Goal: Task Accomplishment & Management: Manage account settings

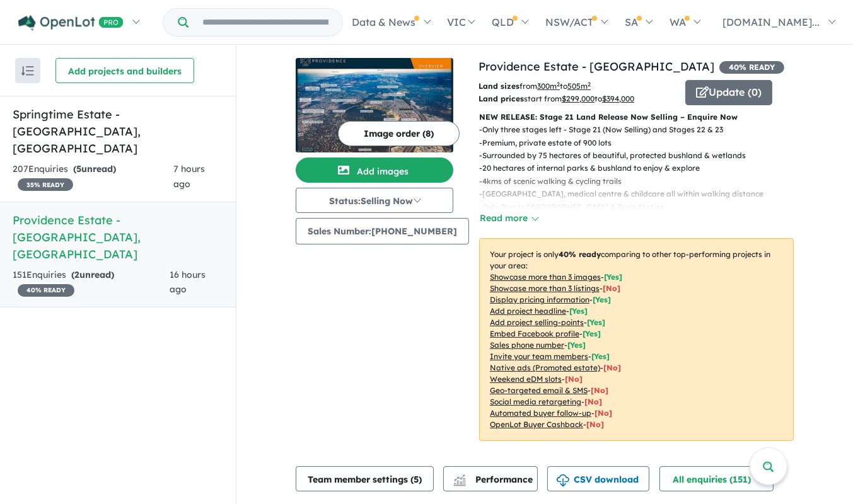
scroll to position [593, 0]
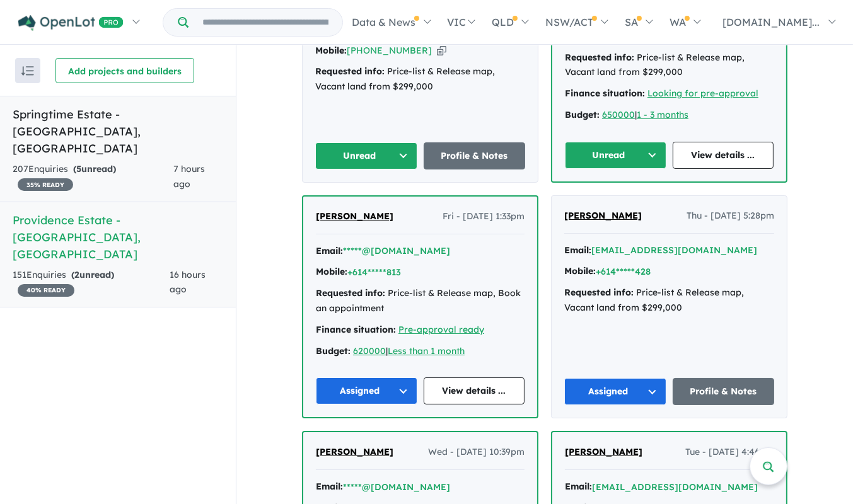
click at [93, 163] on strong "( 5 unread)" at bounding box center [94, 168] width 43 height 11
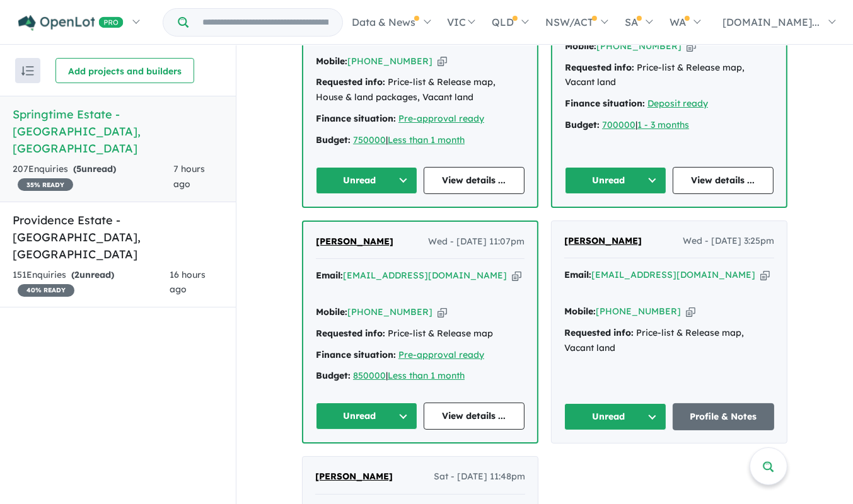
scroll to position [611, 0]
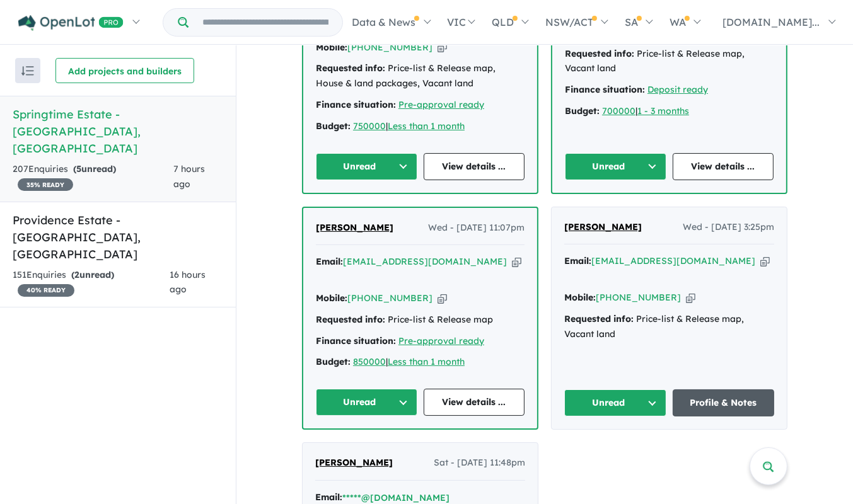
click at [727, 389] on link "Profile & Notes" at bounding box center [723, 402] width 102 height 27
click at [445, 389] on link "View details ..." at bounding box center [473, 402] width 101 height 27
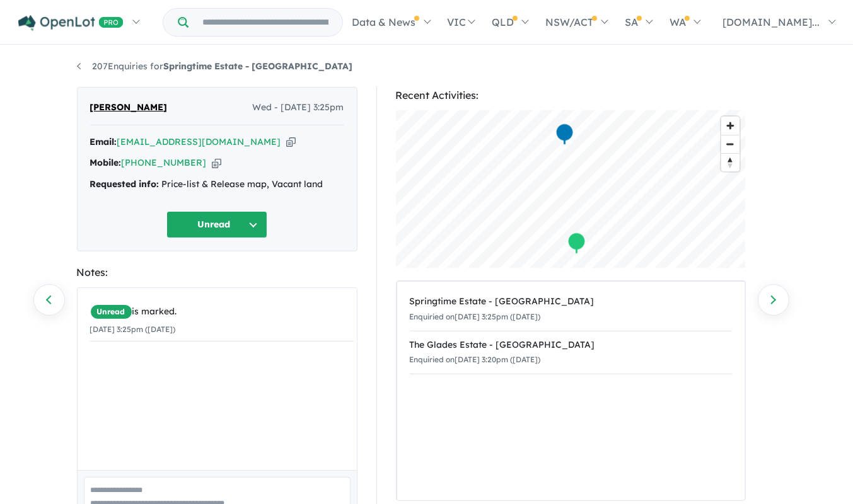
click at [253, 215] on button "Unread" at bounding box center [216, 224] width 101 height 27
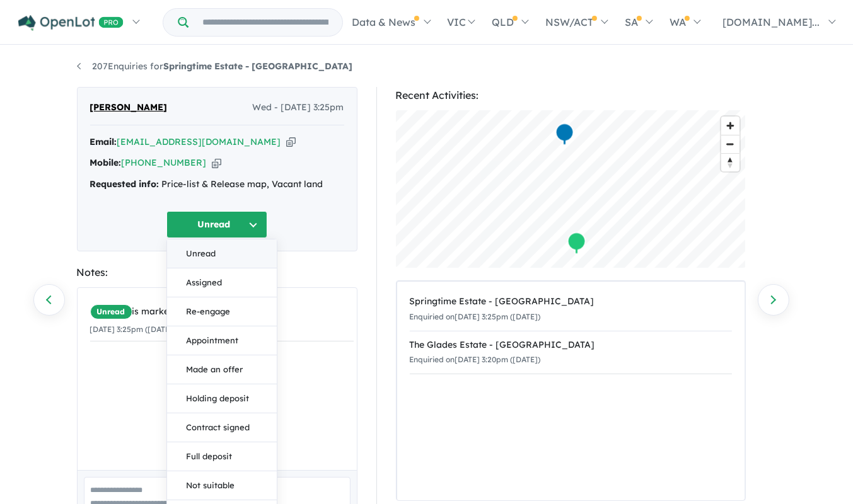
click at [235, 253] on button "Unread" at bounding box center [222, 253] width 110 height 29
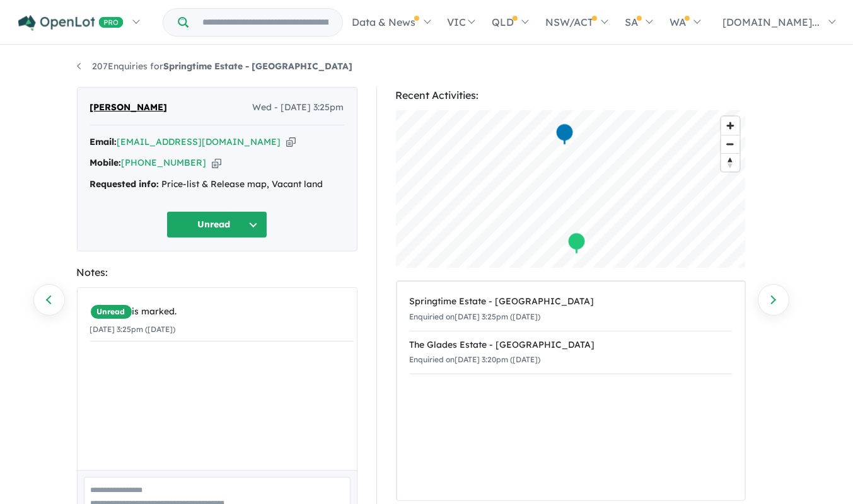
click at [251, 229] on button "Unread" at bounding box center [216, 224] width 101 height 27
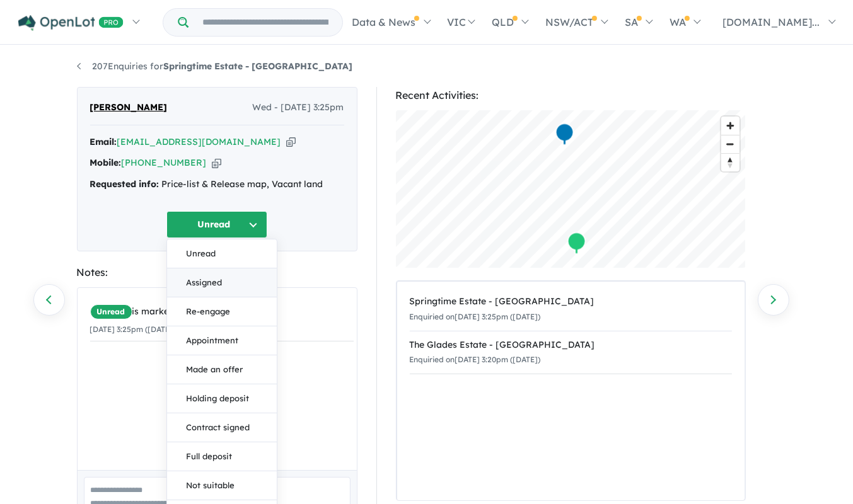
click at [233, 273] on button "Assigned" at bounding box center [222, 282] width 110 height 29
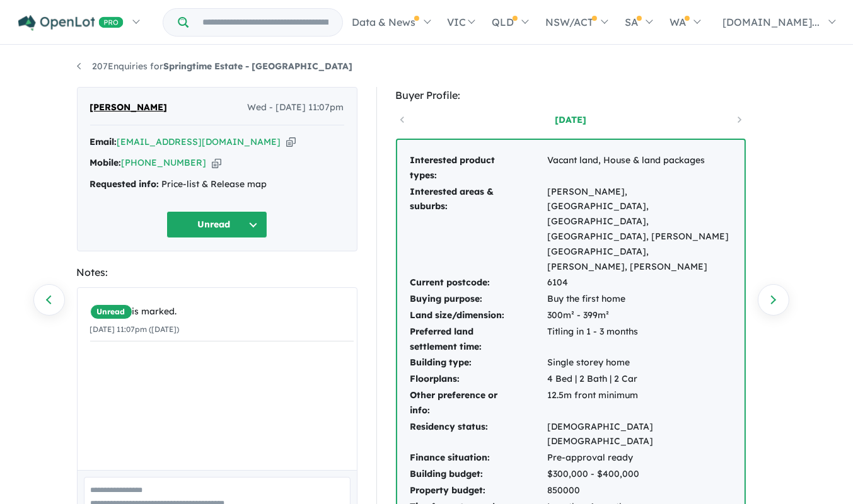
click at [260, 224] on button "Unread" at bounding box center [216, 224] width 101 height 27
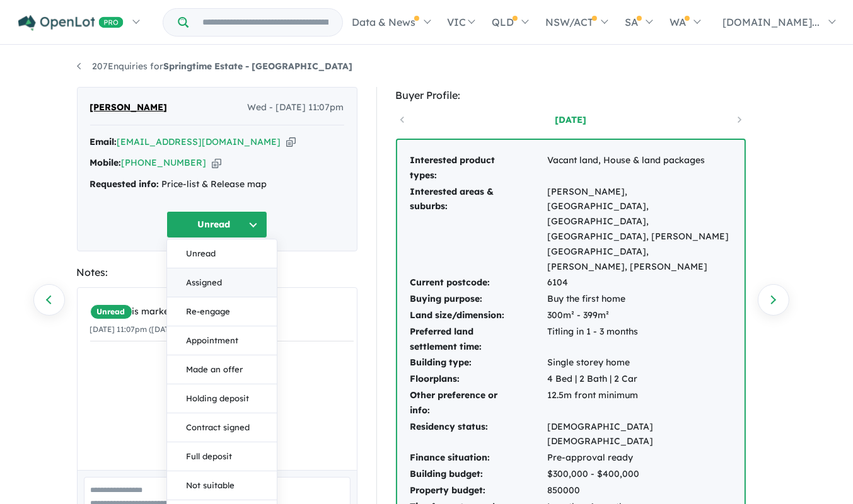
click at [242, 281] on button "Assigned" at bounding box center [222, 282] width 110 height 29
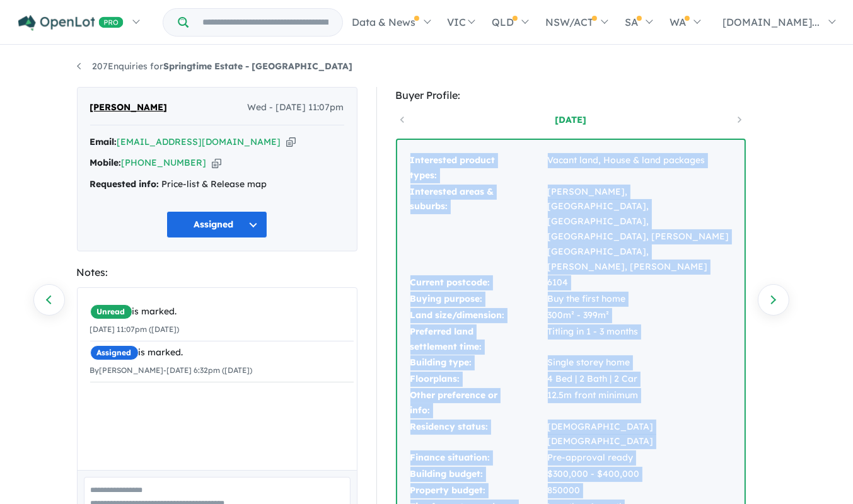
drag, startPoint x: 636, startPoint y: 433, endPoint x: 405, endPoint y: 147, distance: 367.9
click at [405, 147] on div "Interested product types: Vacant land, House & land packages Interested areas &…" at bounding box center [570, 345] width 347 height 411
copy tbody "Interested product types: Vacant land, House & land packages Interested areas &…"
